Goal: Book appointment/travel/reservation

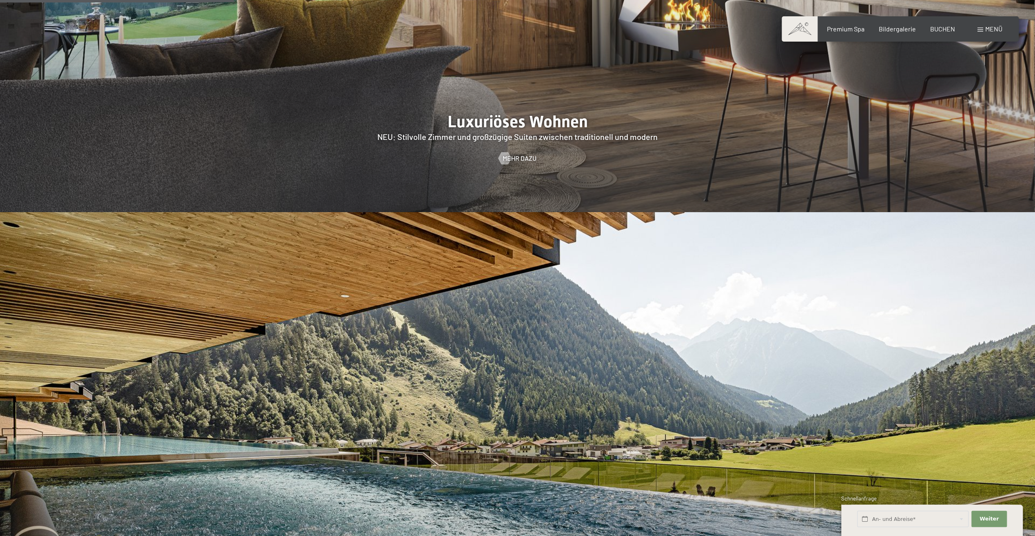
scroll to position [1305, 0]
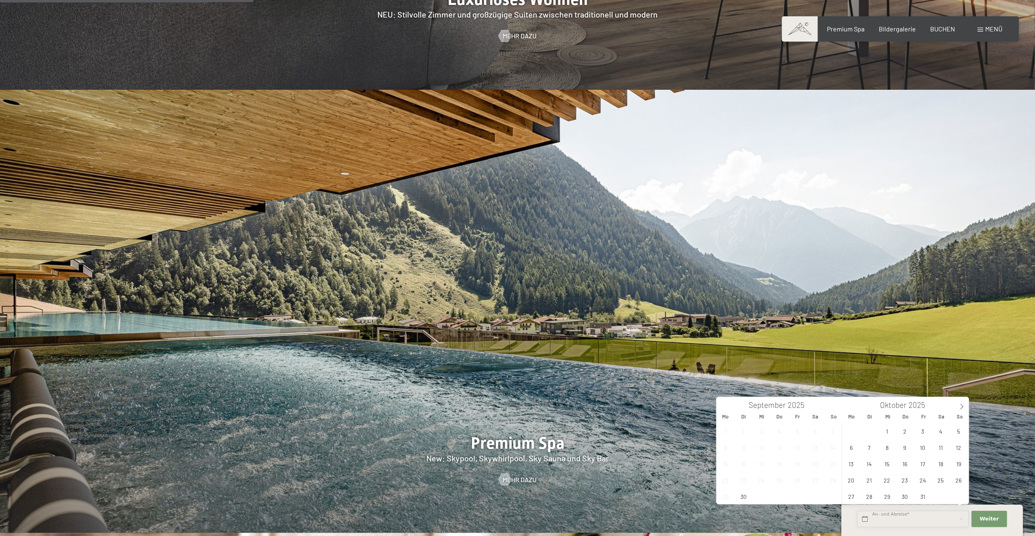
click at [887, 519] on input "text" at bounding box center [912, 519] width 111 height 17
click at [959, 406] on icon at bounding box center [962, 406] width 6 height 6
click at [959, 432] on span "2" at bounding box center [958, 431] width 16 height 16
click at [923, 447] on span "7" at bounding box center [922, 447] width 16 height 16
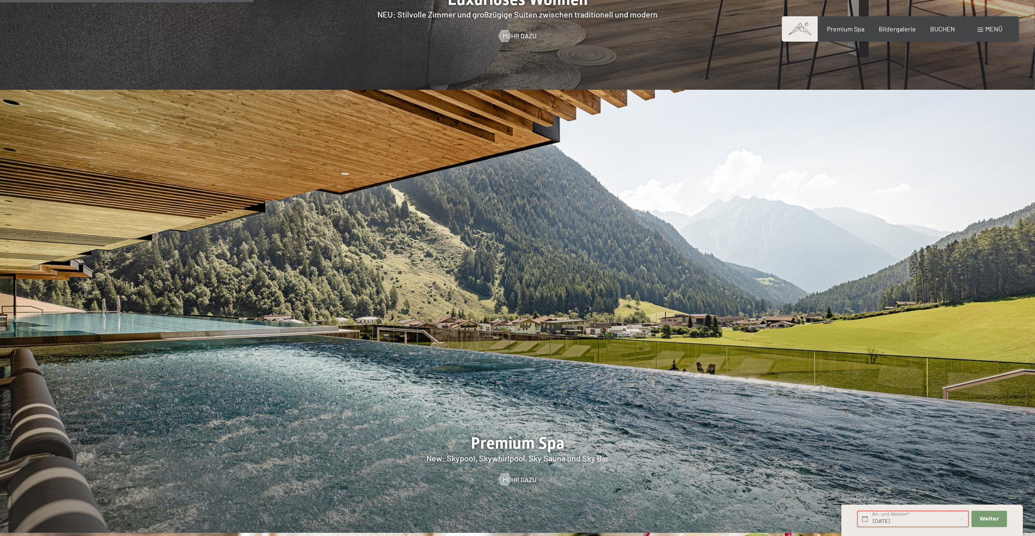
type input "So. 02.11.2025 - Fr. 07.11.2025"
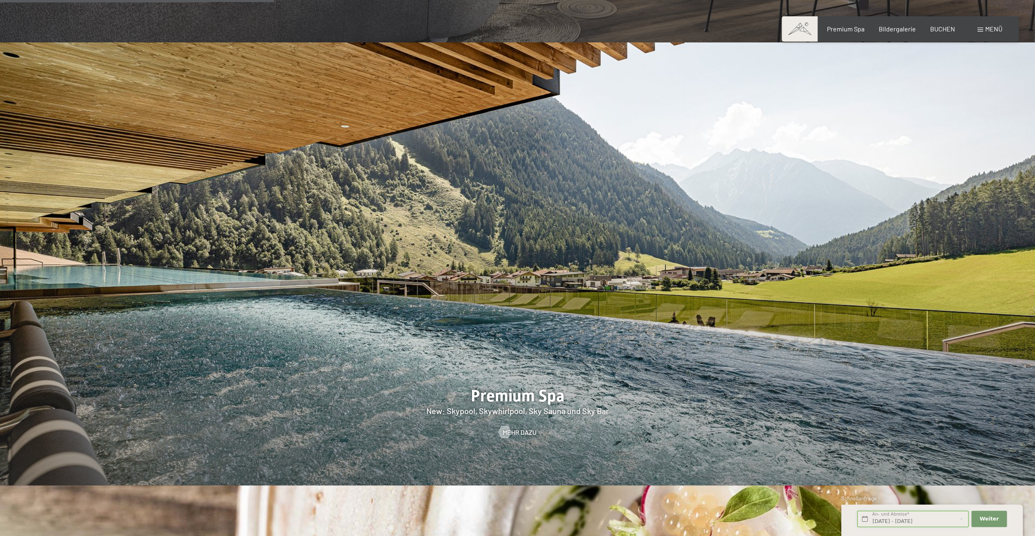
scroll to position [1428, 0]
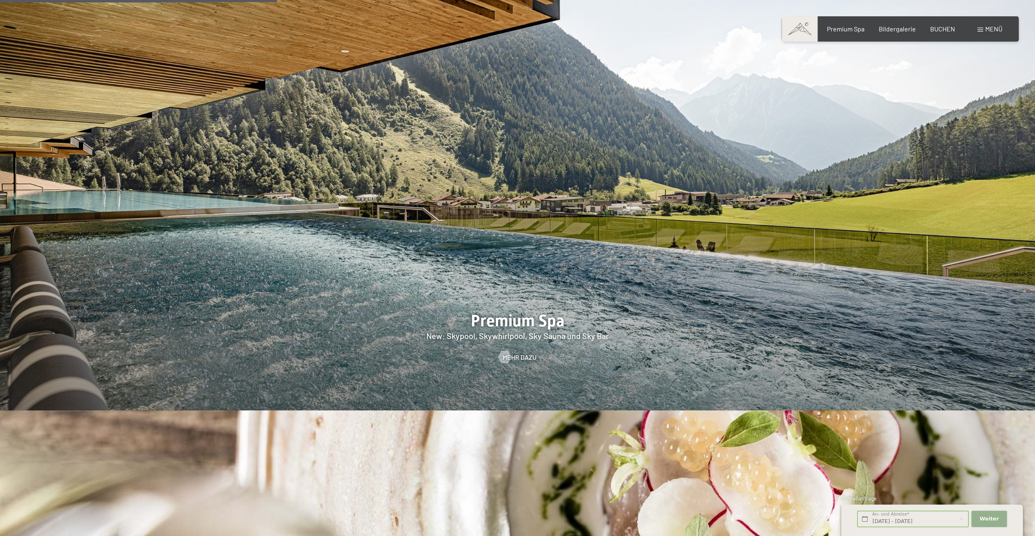
click at [987, 516] on span "Weiter" at bounding box center [988, 518] width 19 height 7
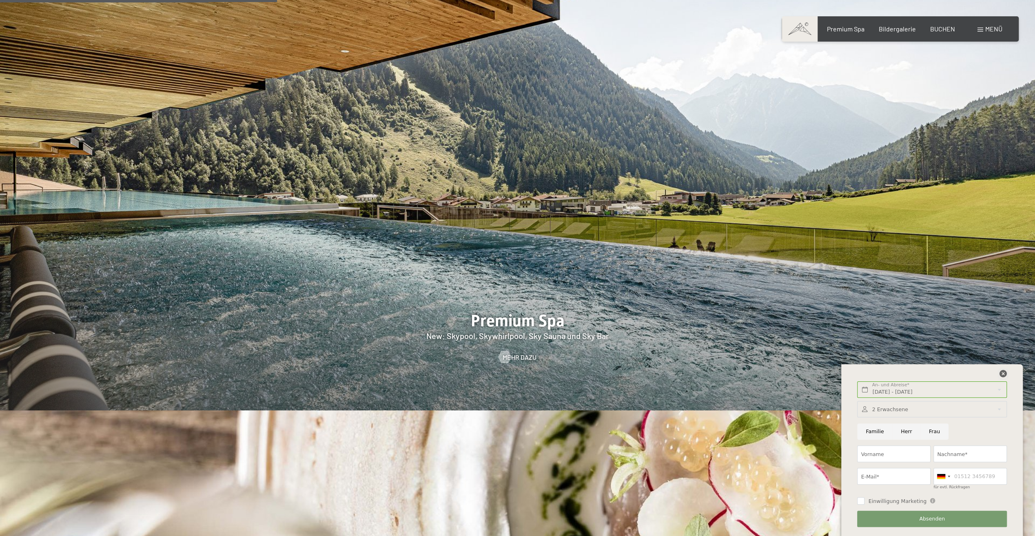
click at [1004, 373] on icon at bounding box center [1002, 373] width 7 height 7
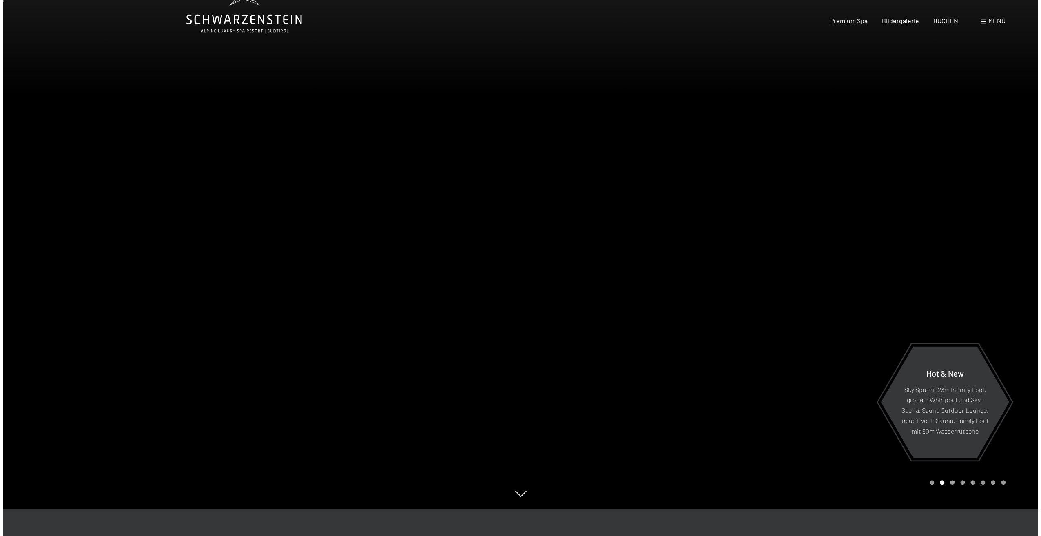
scroll to position [0, 0]
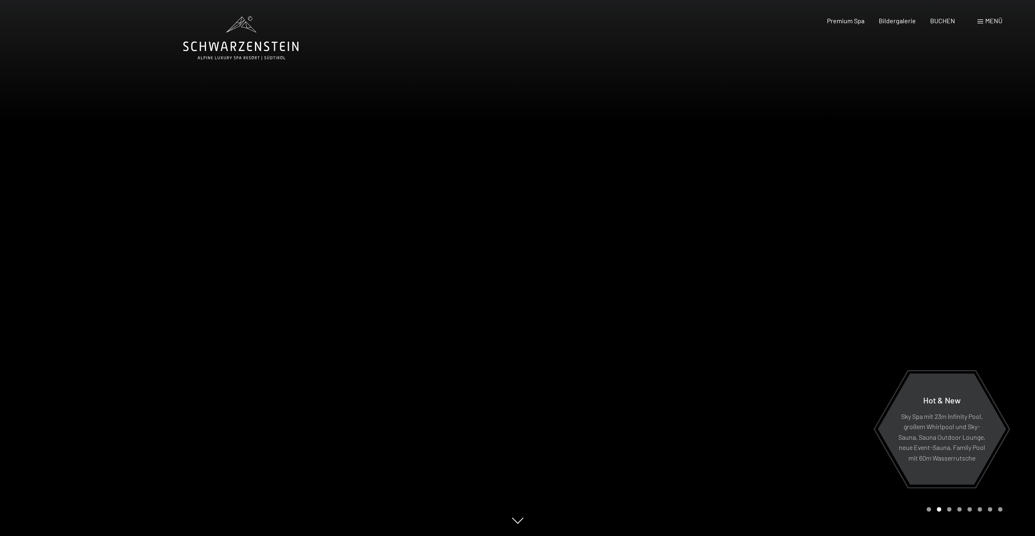
click at [987, 23] on span "Menü" at bounding box center [993, 21] width 17 height 8
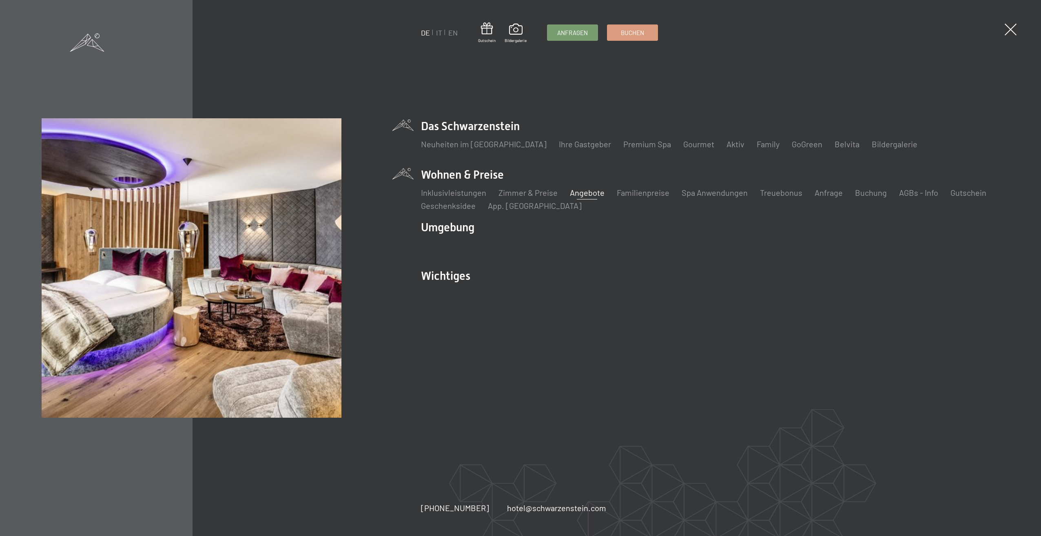
click at [592, 192] on link "Angebote" at bounding box center [587, 193] width 35 height 10
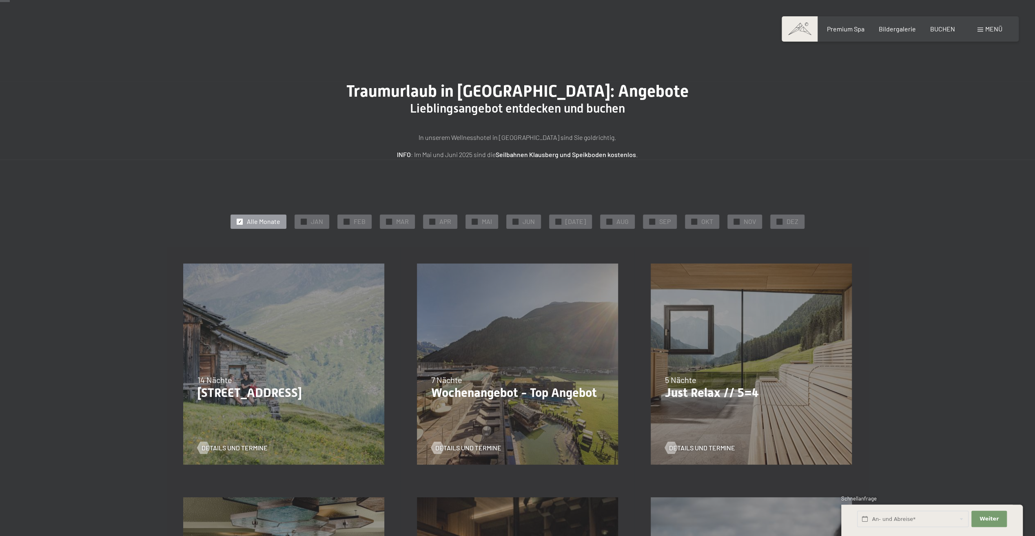
scroll to position [41, 0]
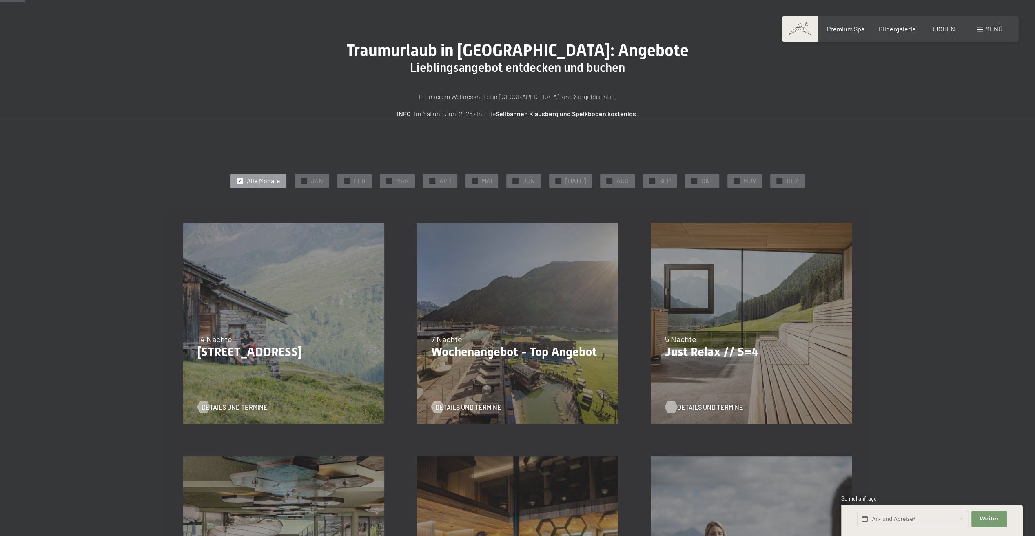
click at [682, 403] on span "Details und Termine" at bounding box center [710, 407] width 66 height 9
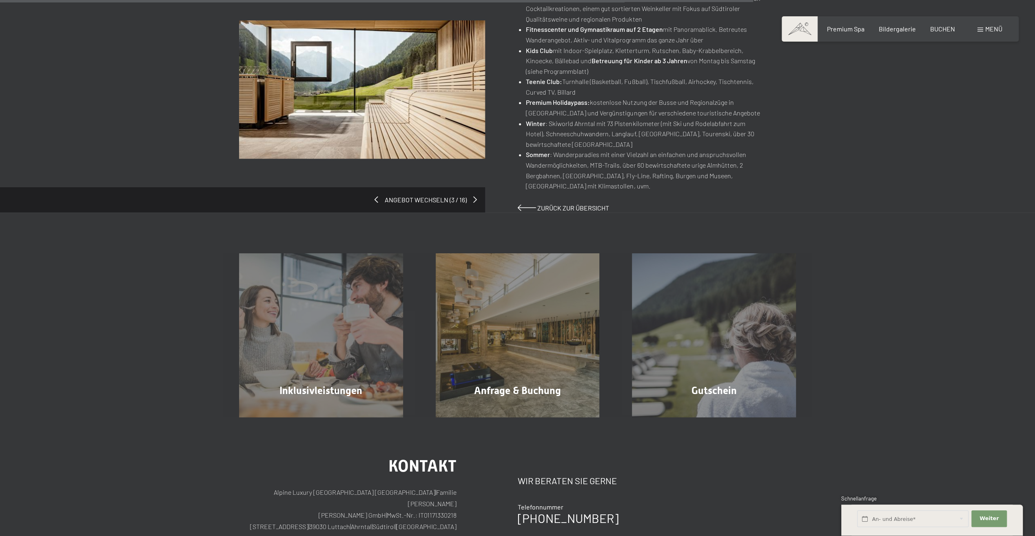
scroll to position [653, 0]
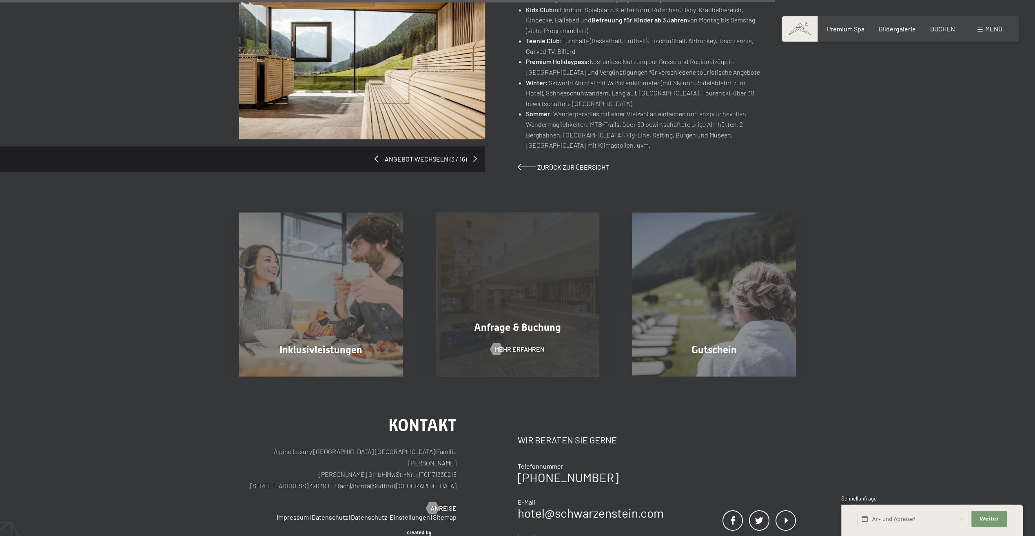
click at [526, 330] on span "Anfrage & Buchung" at bounding box center [517, 327] width 87 height 12
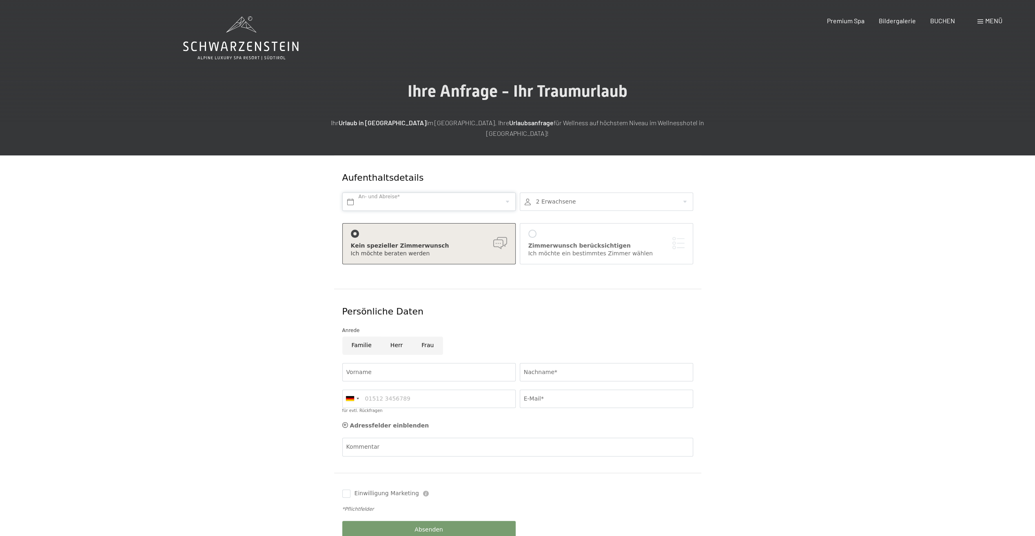
click at [508, 193] on input "text" at bounding box center [428, 202] width 173 height 18
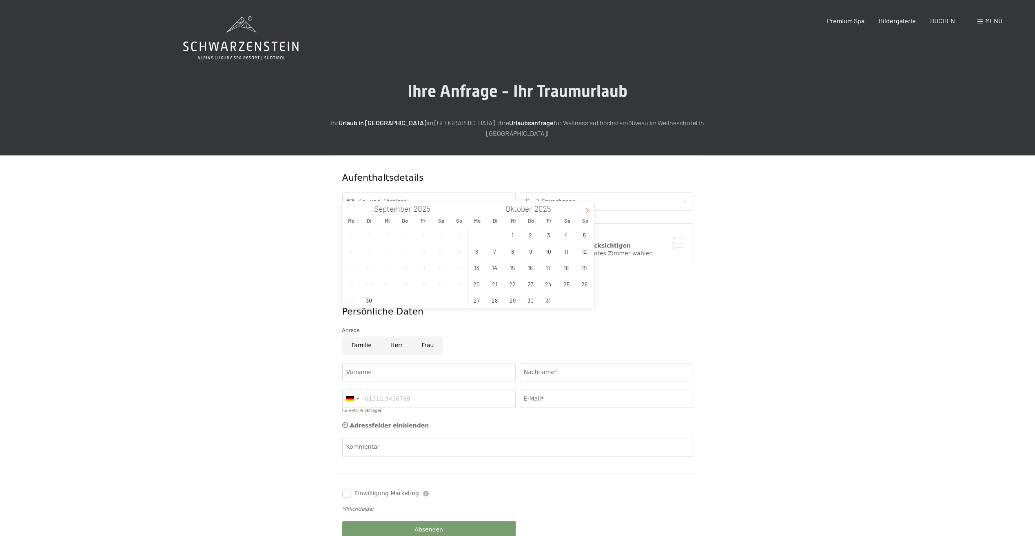
click at [588, 212] on icon at bounding box center [587, 211] width 6 height 6
click at [584, 233] on span "2" at bounding box center [584, 235] width 16 height 16
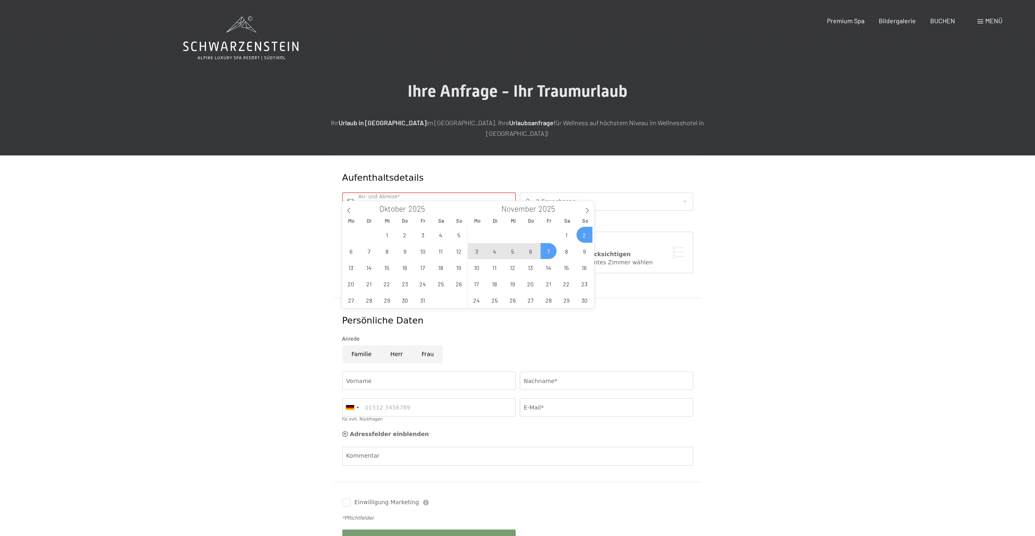
click at [548, 250] on span "7" at bounding box center [548, 251] width 16 height 16
type input "So. 02.11.2025 - Fr. 07.11.2025"
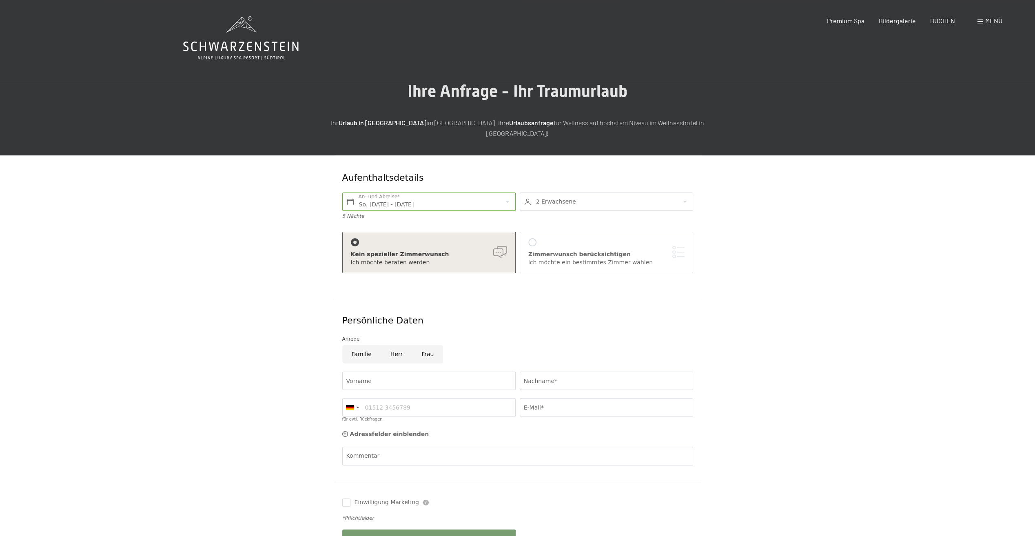
click at [683, 193] on div at bounding box center [606, 202] width 173 height 18
click at [677, 248] on icon at bounding box center [680, 251] width 6 height 6
type input "1"
select select
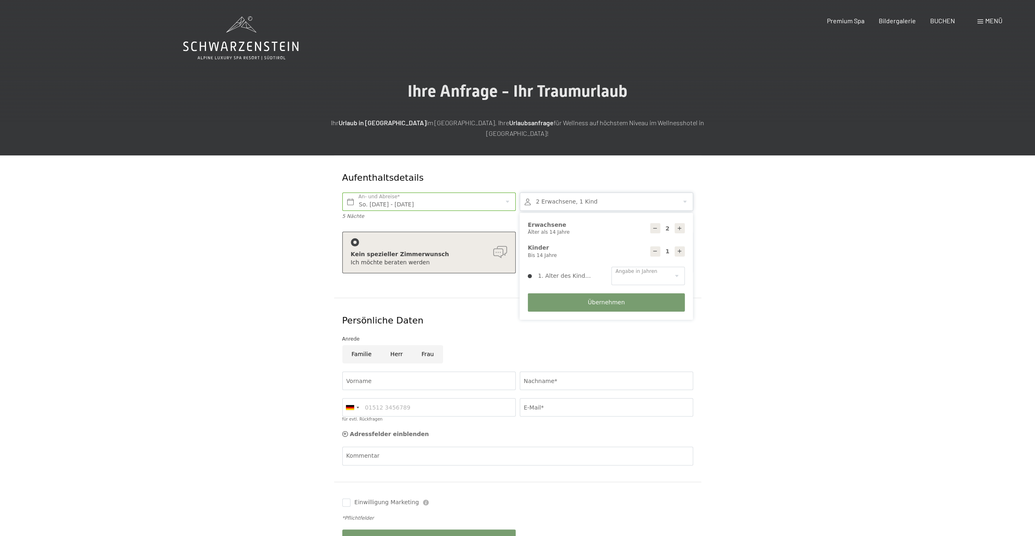
click at [678, 248] on icon at bounding box center [680, 251] width 6 height 6
type input "2"
select select
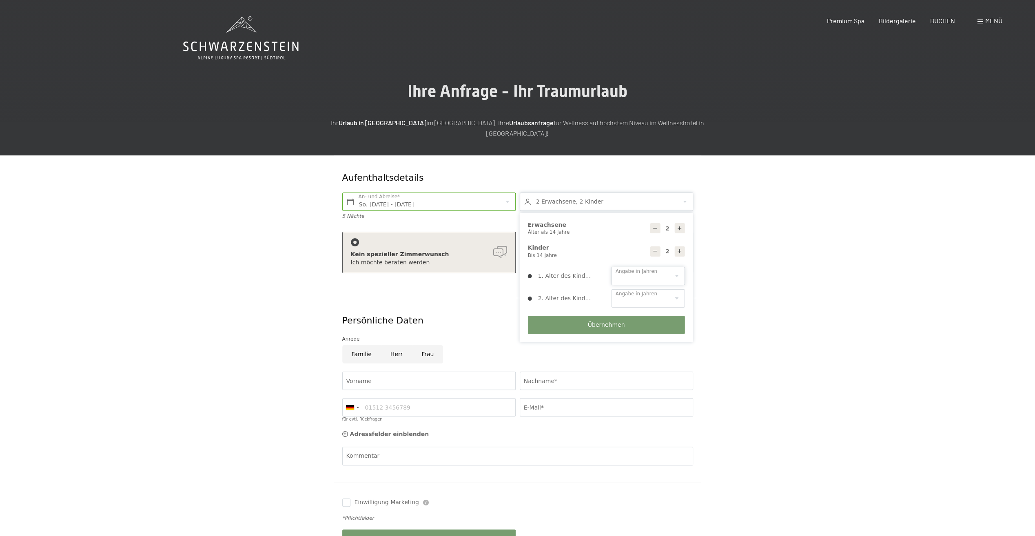
click at [674, 267] on select "0 1 2 3 4 5 6 7 8 9 10 11 12 13 14" at bounding box center [647, 276] width 73 height 18
select select "11"
click at [611, 267] on select "0 1 2 3 4 5 6 7 8 9 10 11 12 13 14" at bounding box center [647, 276] width 73 height 18
click at [679, 289] on select "0 1 2 3 4 5 6 7 8 9 10 11 12 13 14" at bounding box center [647, 298] width 73 height 18
select select "8"
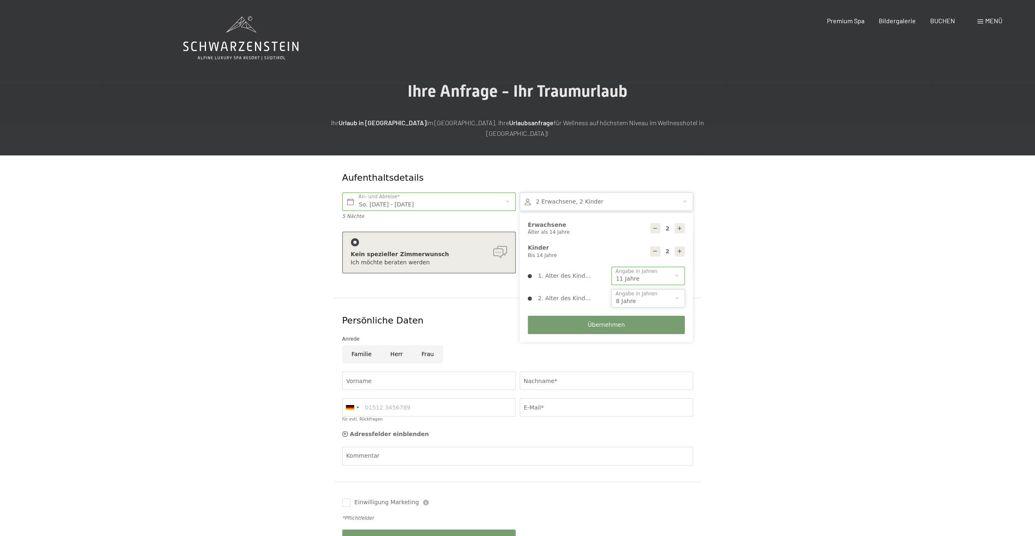
click at [611, 289] on select "0 1 2 3 4 5 6 7 8 9 10 11 12 13 14" at bounding box center [647, 298] width 73 height 18
click at [604, 321] on span "Übernehmen" at bounding box center [606, 325] width 37 height 8
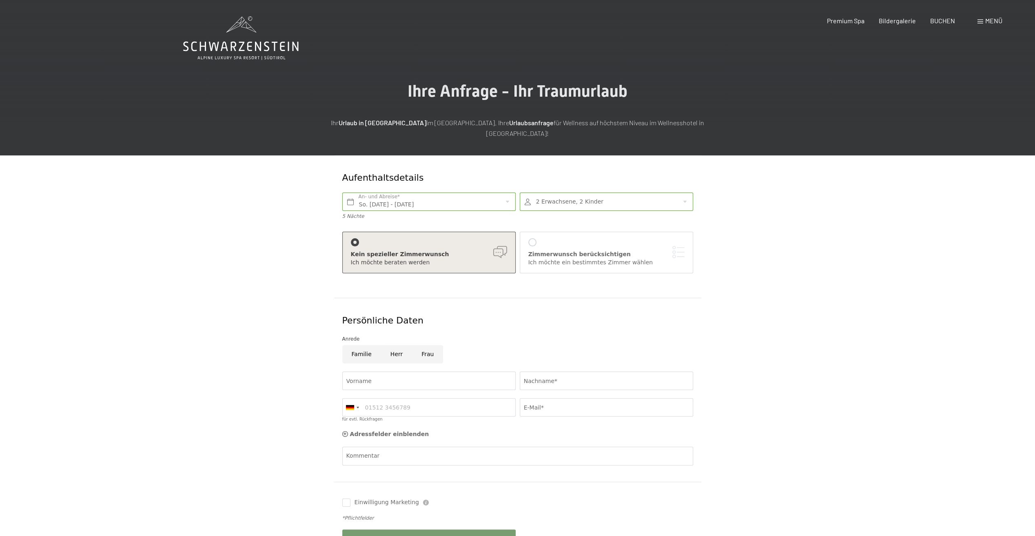
click at [352, 345] on input "Familie" at bounding box center [361, 354] width 39 height 18
radio input "true"
click at [398, 372] on input "Vorname" at bounding box center [428, 381] width 173 height 18
type input "Markus"
type input "Stutzmüller"
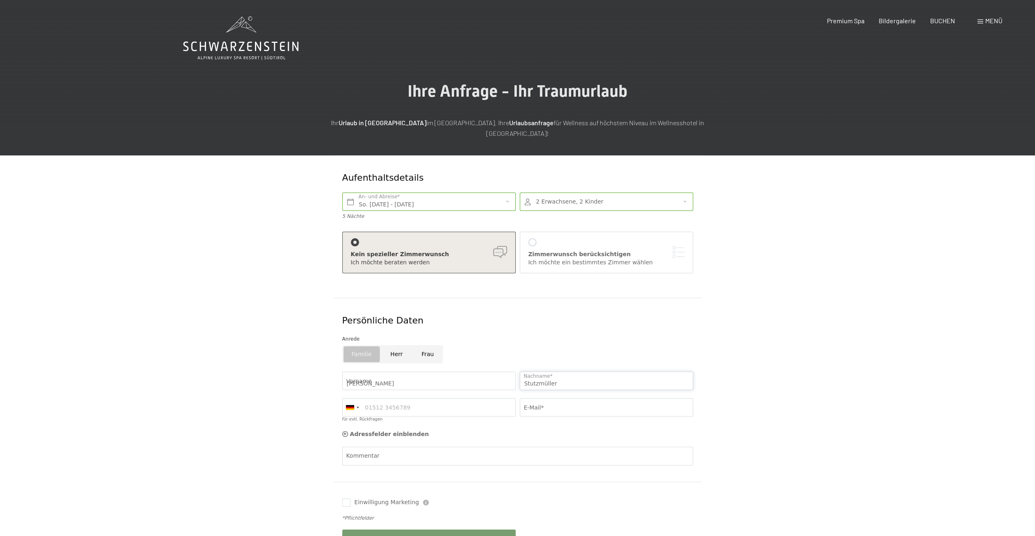
type input "015122671072"
type input "stutzmueller@gmx.de"
click at [394, 345] on input "Herr" at bounding box center [396, 354] width 31 height 18
radio input "true"
click at [363, 345] on input "Familie" at bounding box center [361, 354] width 39 height 18
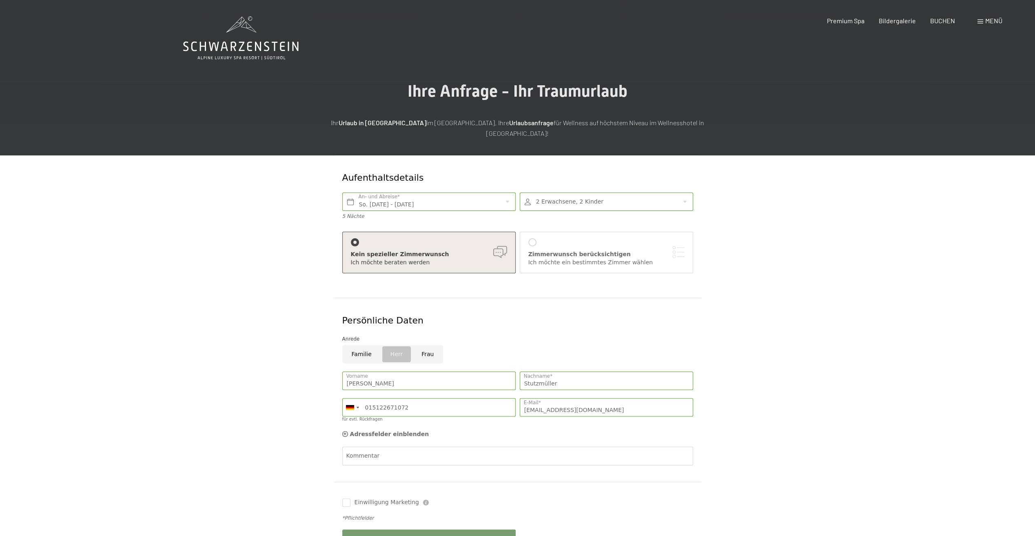
radio input "true"
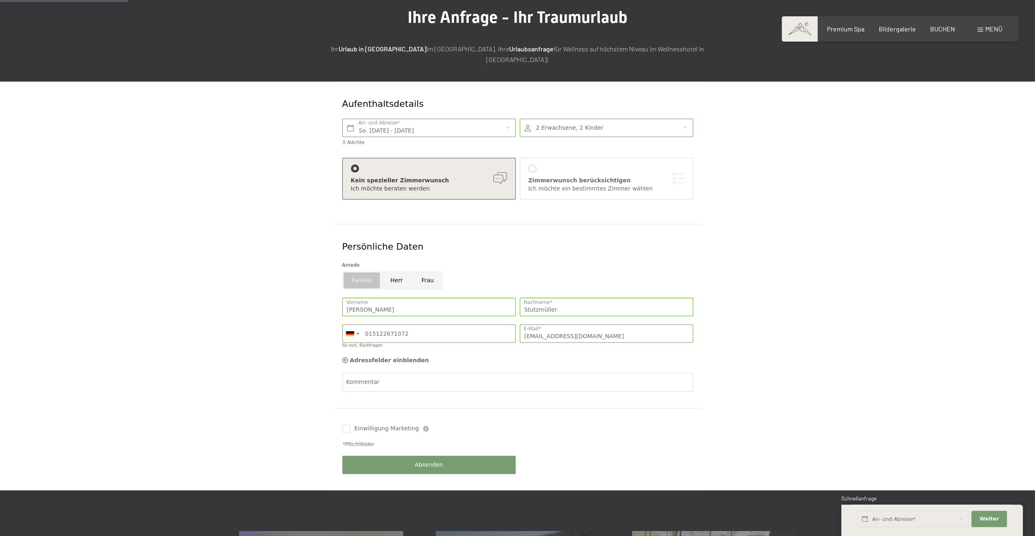
scroll to position [82, 0]
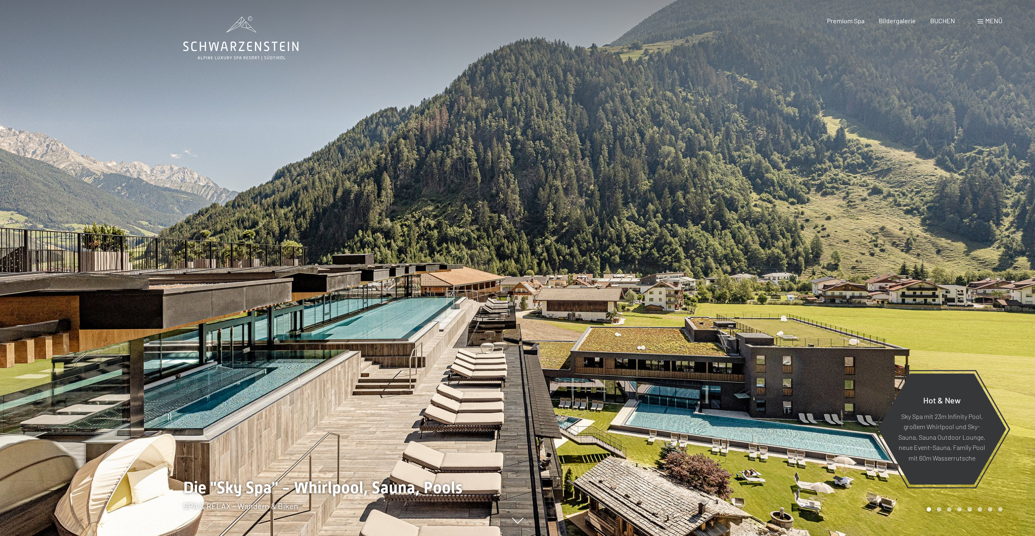
click at [985, 19] on span "Menü" at bounding box center [993, 21] width 17 height 8
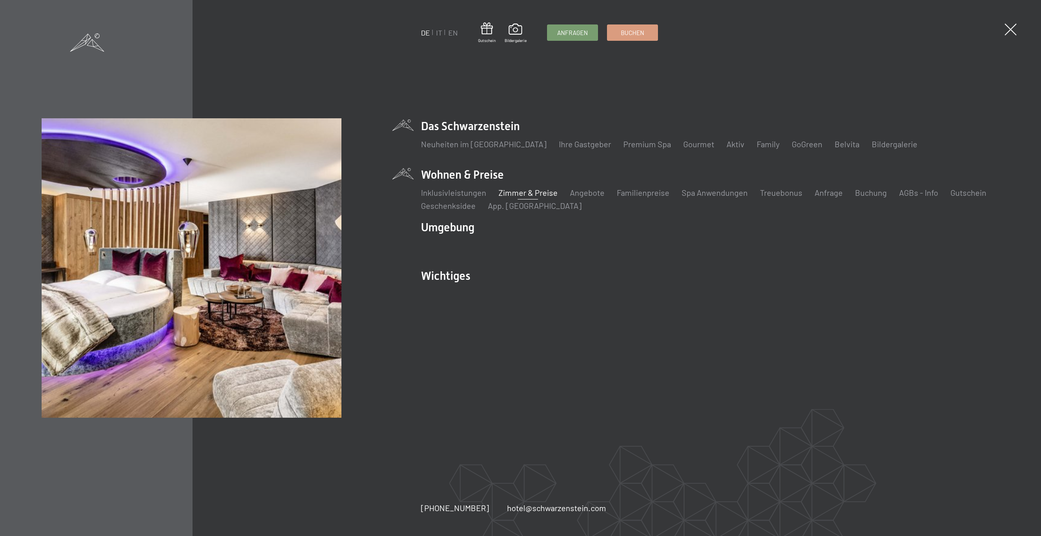
click at [538, 193] on link "Zimmer & Preise" at bounding box center [527, 193] width 59 height 10
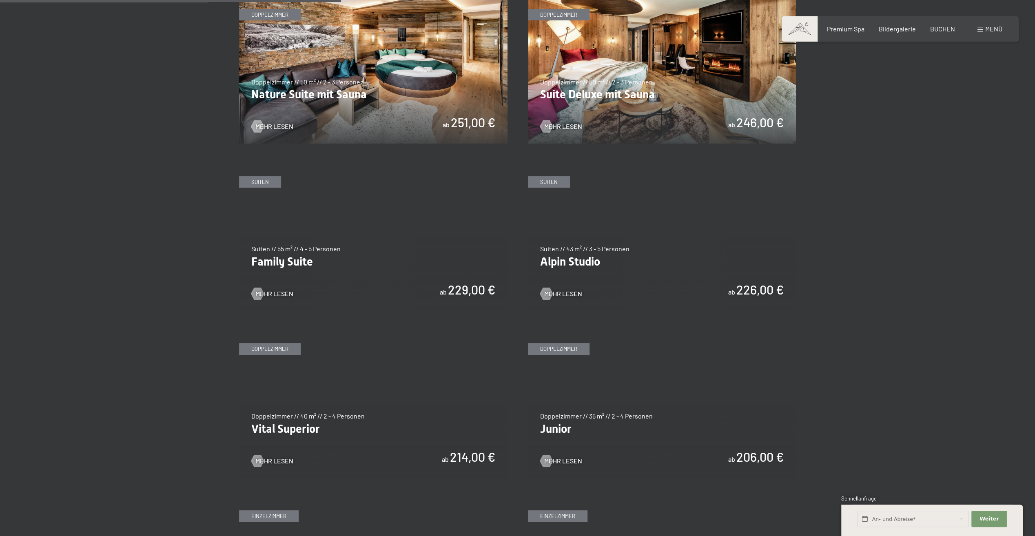
scroll to position [897, 0]
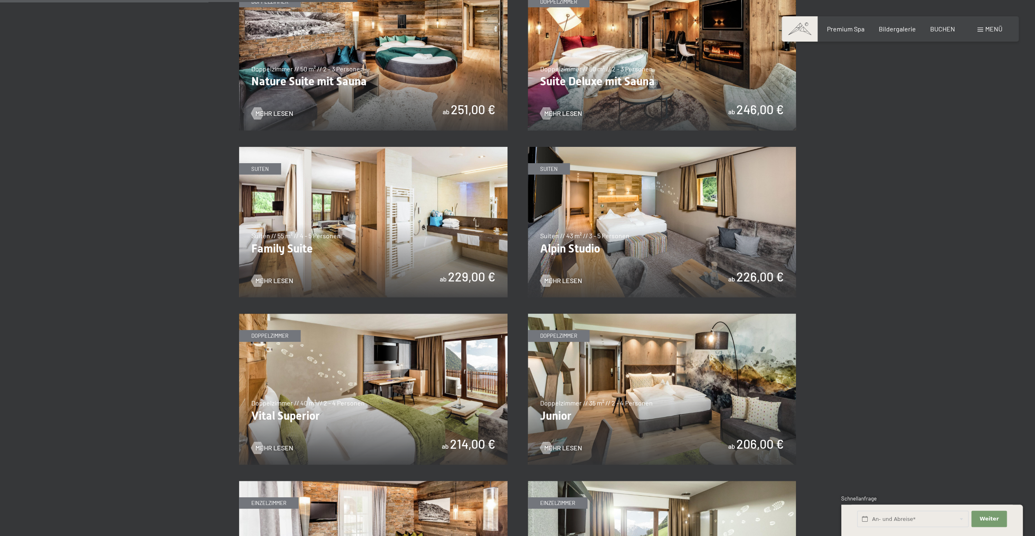
click at [293, 239] on img at bounding box center [373, 222] width 268 height 151
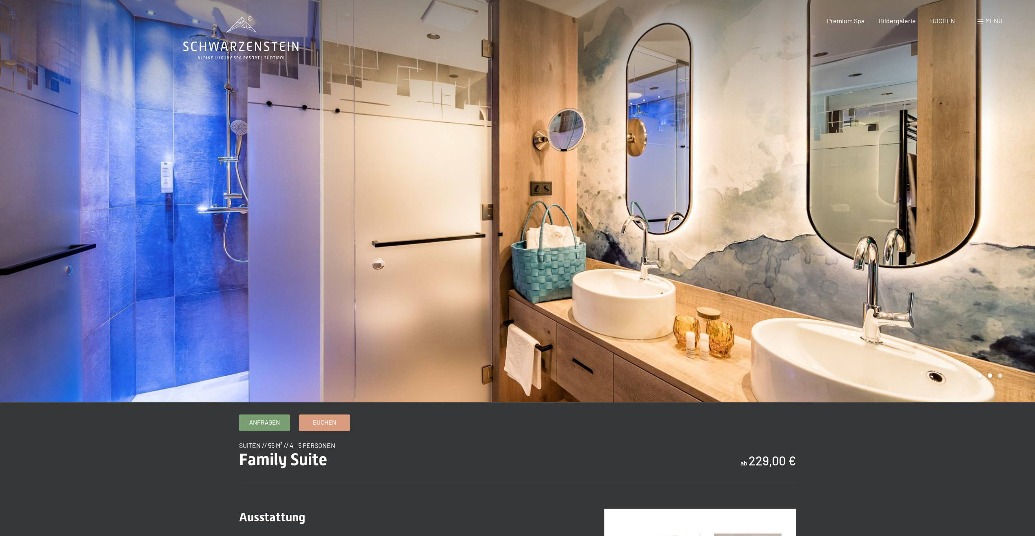
click at [997, 202] on div at bounding box center [777, 201] width 518 height 402
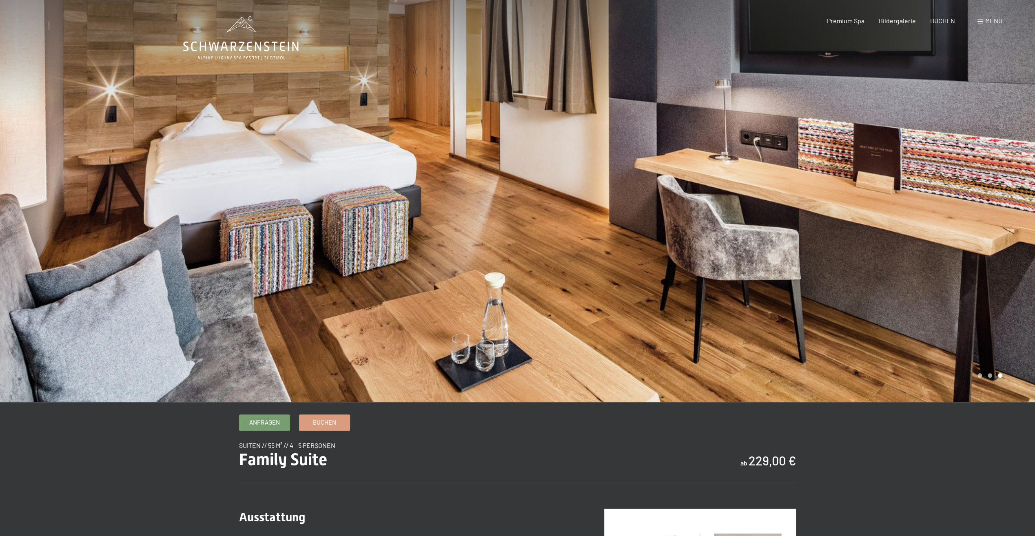
click at [997, 202] on div at bounding box center [777, 201] width 518 height 402
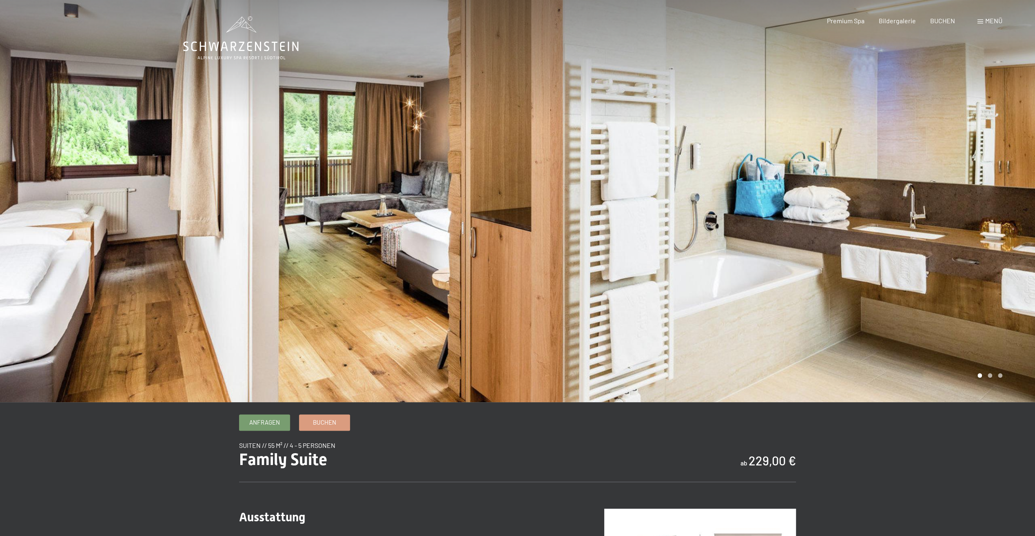
click at [997, 202] on div at bounding box center [777, 201] width 518 height 402
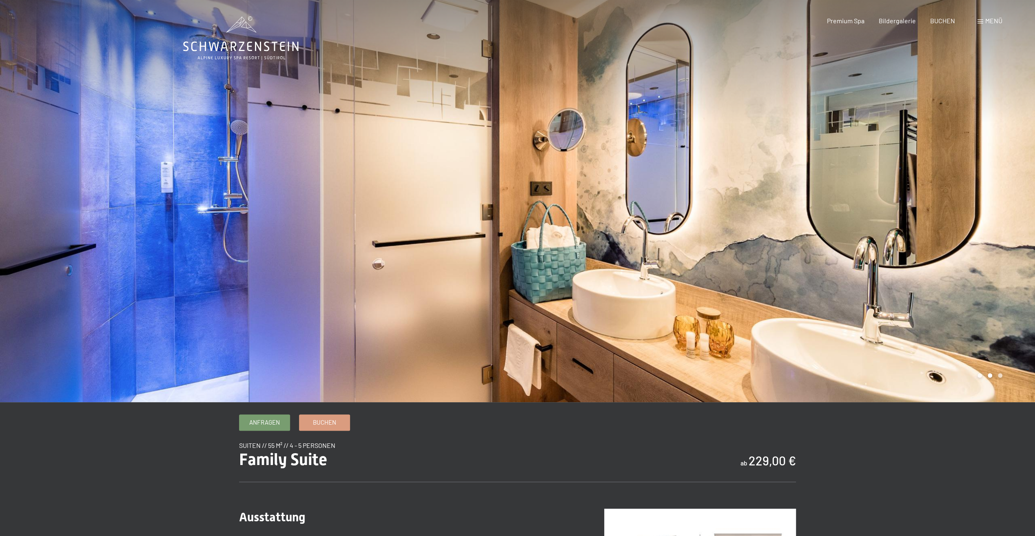
click at [997, 202] on div at bounding box center [777, 201] width 518 height 402
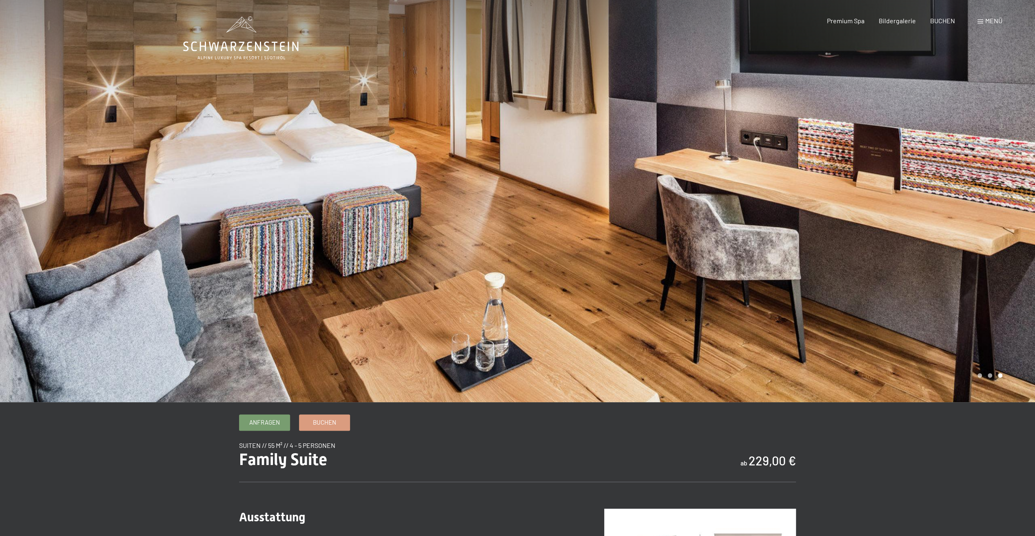
click at [997, 202] on div at bounding box center [777, 201] width 518 height 402
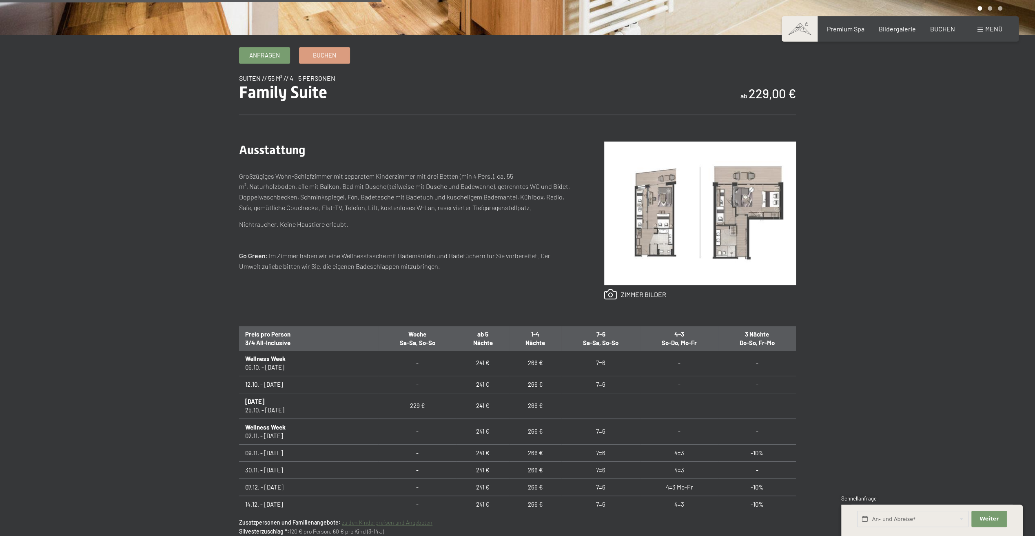
scroll to position [41, 0]
drag, startPoint x: 466, startPoint y: 418, endPoint x: 447, endPoint y: 420, distance: 18.8
click at [456, 420] on td "241 €" at bounding box center [482, 418] width 52 height 26
drag, startPoint x: 447, startPoint y: 420, endPoint x: 471, endPoint y: 418, distance: 23.7
click at [471, 418] on td "241 €" at bounding box center [482, 418] width 52 height 26
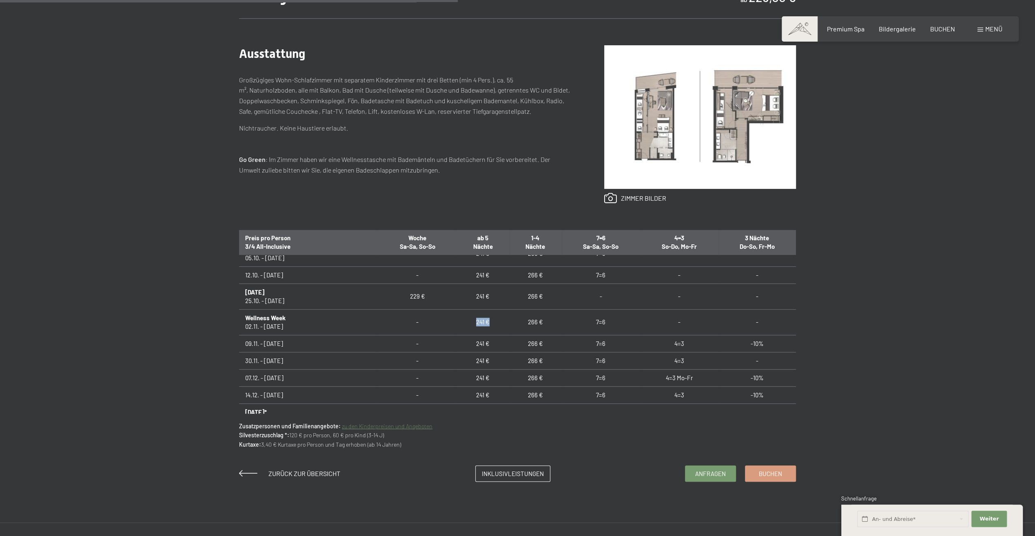
scroll to position [489, 0]
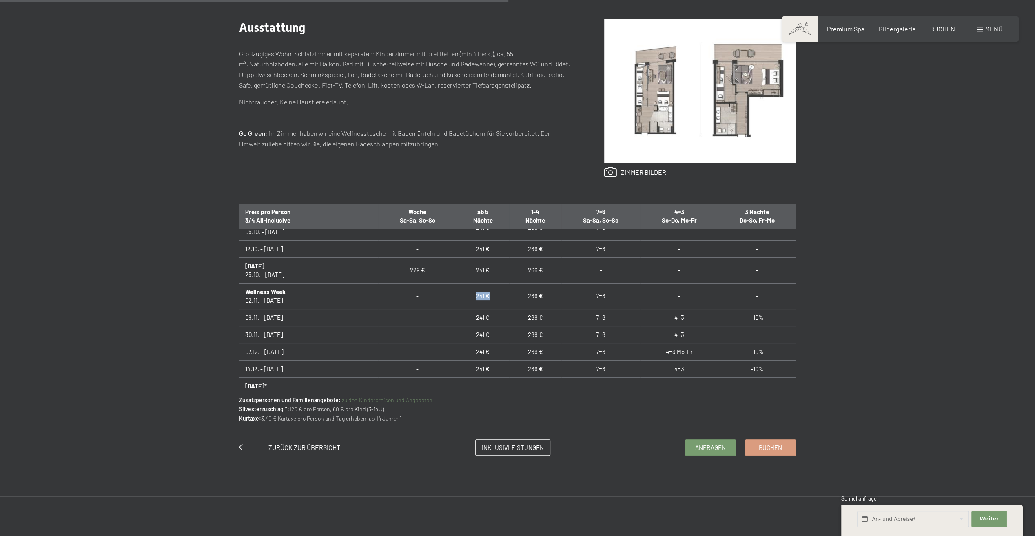
click at [386, 400] on link "zu den Kinderpreisen und Angeboten" at bounding box center [387, 399] width 91 height 7
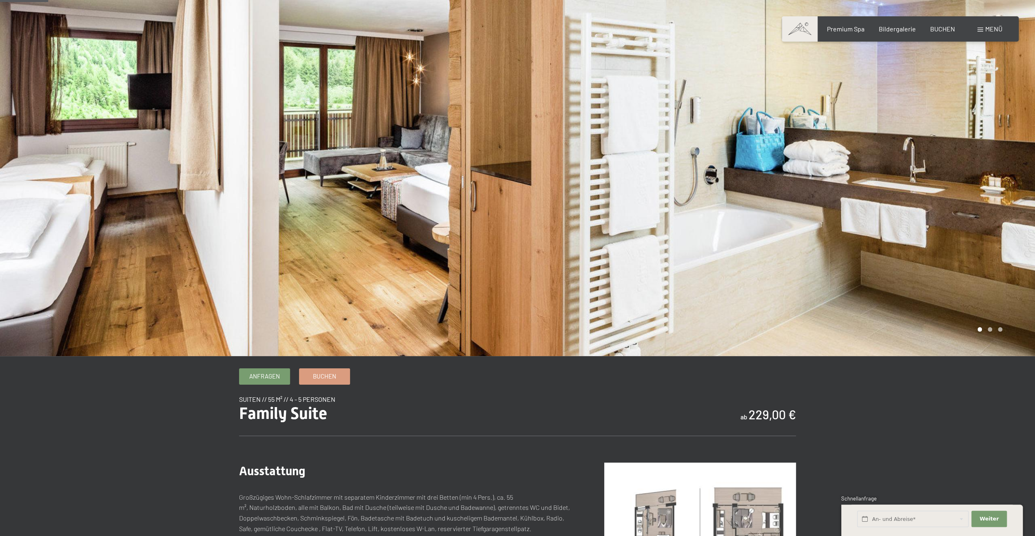
scroll to position [0, 0]
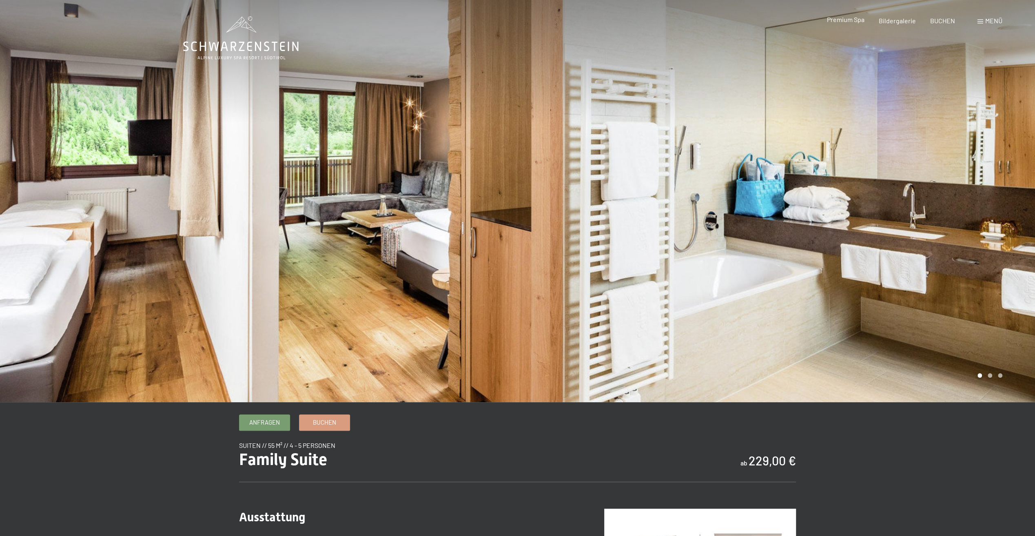
click at [857, 18] on span "Premium Spa" at bounding box center [845, 19] width 38 height 8
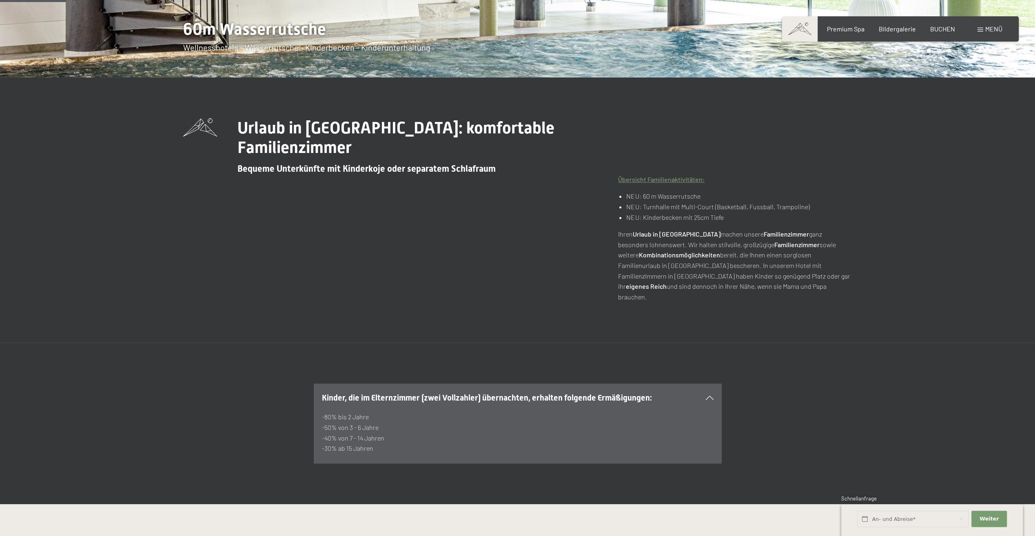
scroll to position [326, 0]
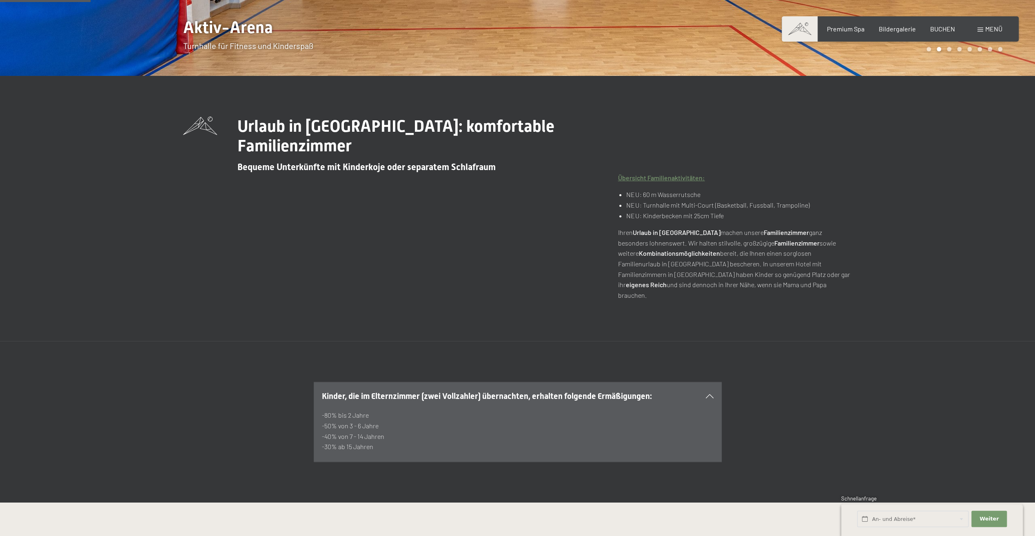
drag, startPoint x: 323, startPoint y: 405, endPoint x: 383, endPoint y: 406, distance: 60.4
click at [383, 410] on p "-80% bis 2 Jahre -50% von 3 - 6 Jahre -40% von 7 - 14 Jahren -30% ab 15 Jahren" at bounding box center [518, 431] width 392 height 42
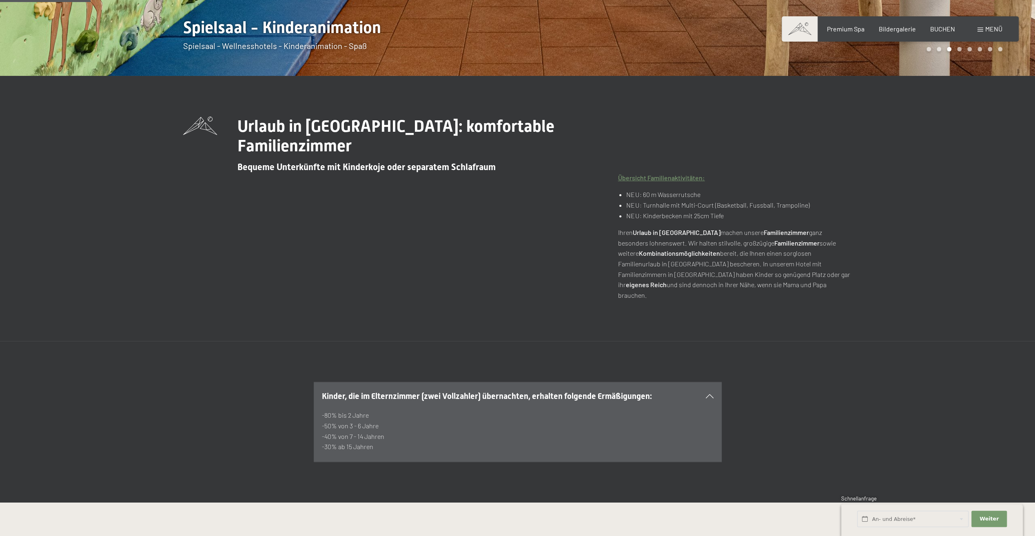
click at [243, 405] on div "Kinder, die im Elternzimmer (zwei Vollzahler) übernachten, erhalten folgende Er…" at bounding box center [517, 422] width 557 height 80
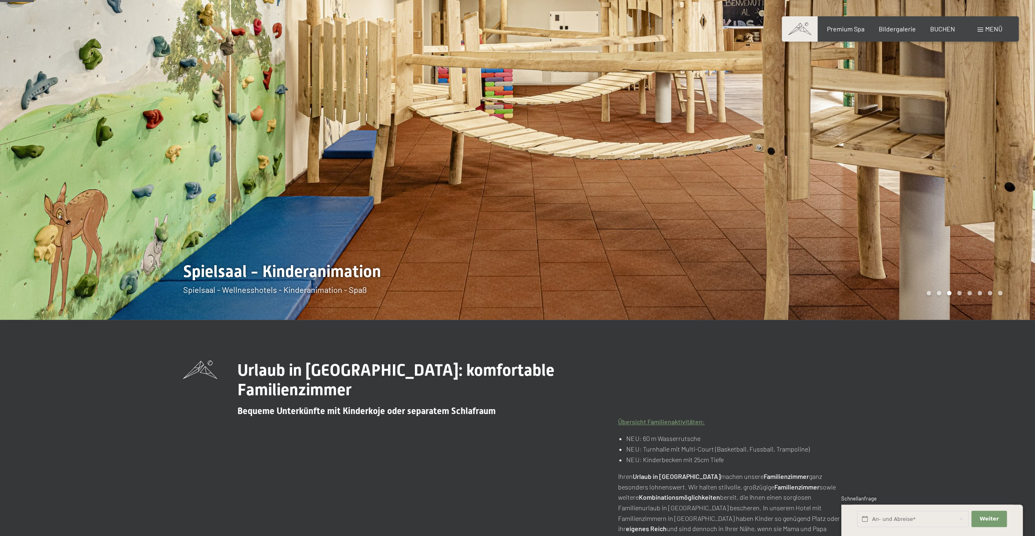
scroll to position [82, 0]
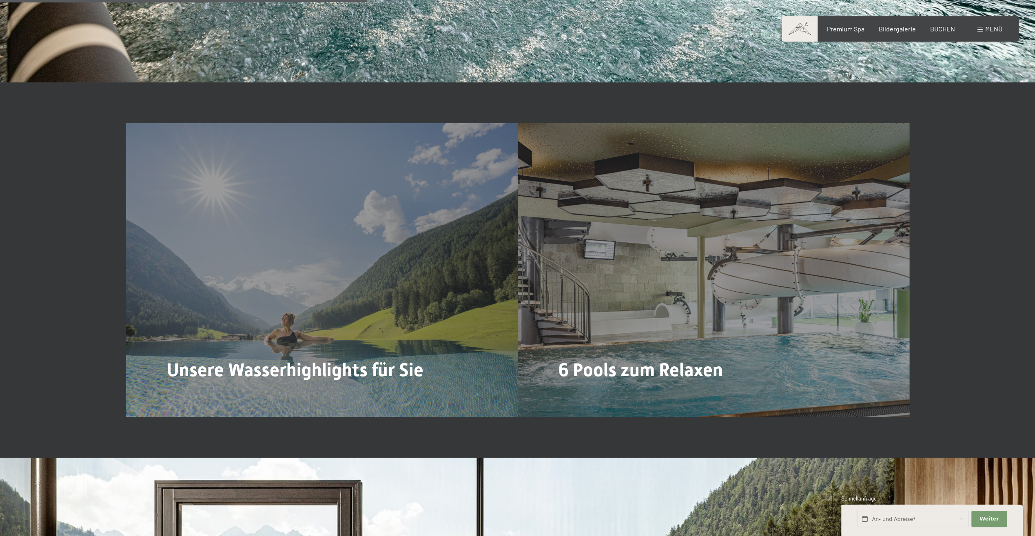
scroll to position [2407, 0]
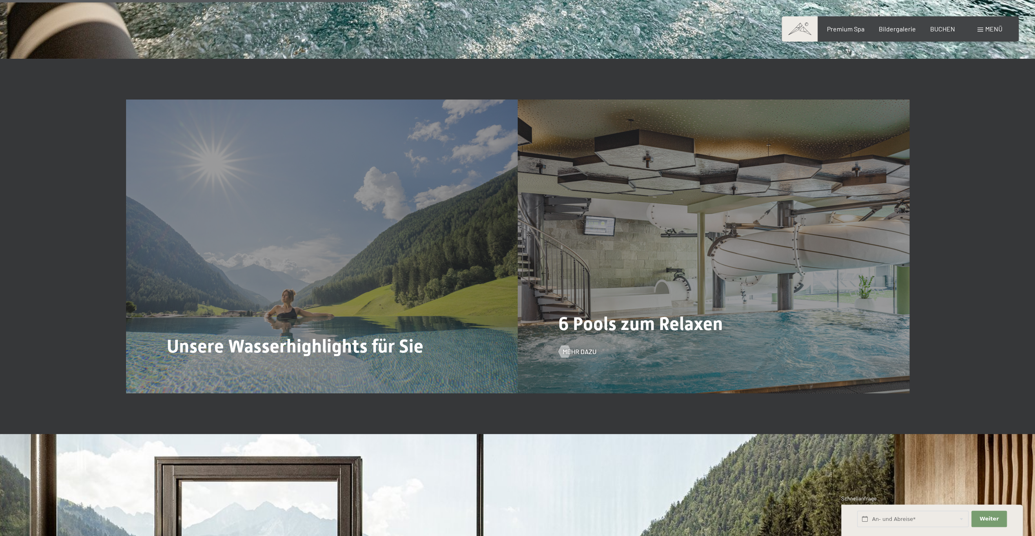
click at [596, 294] on div "6 Pools zum Relaxen Mehr dazu" at bounding box center [714, 247] width 392 height 294
click at [583, 352] on span "Mehr dazu" at bounding box center [588, 351] width 34 height 9
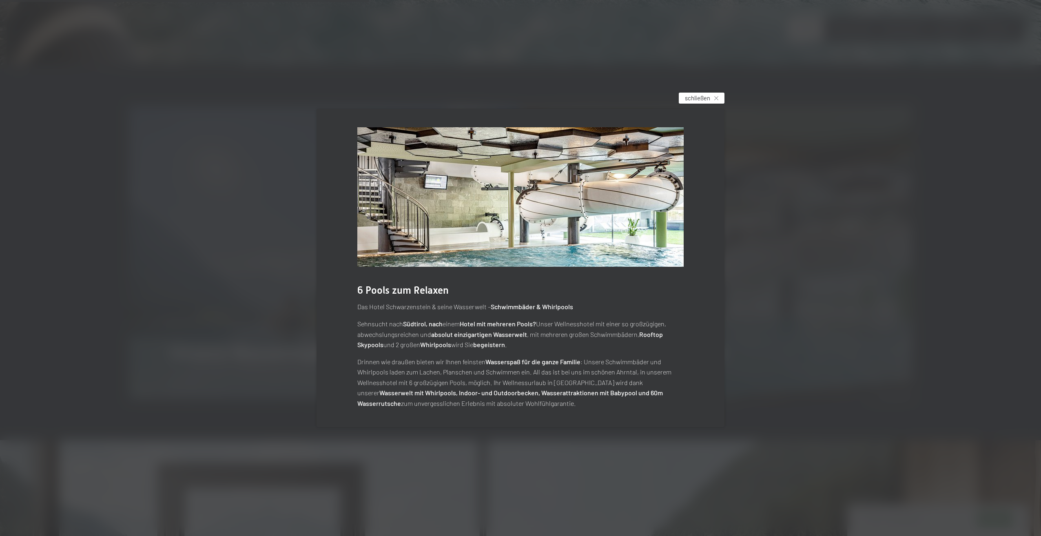
click at [702, 97] on span "schließen" at bounding box center [697, 98] width 25 height 9
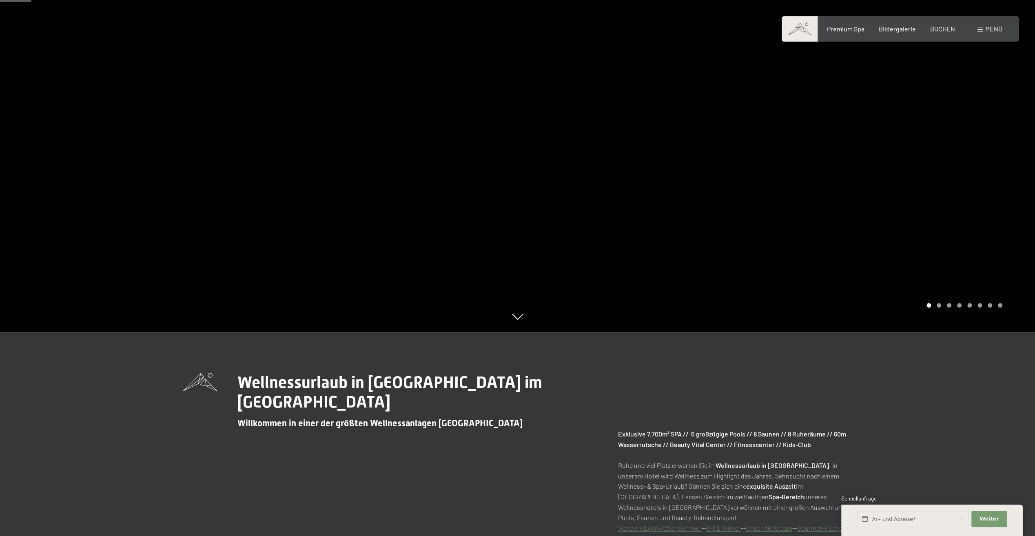
scroll to position [0, 0]
